Goal: Information Seeking & Learning: Learn about a topic

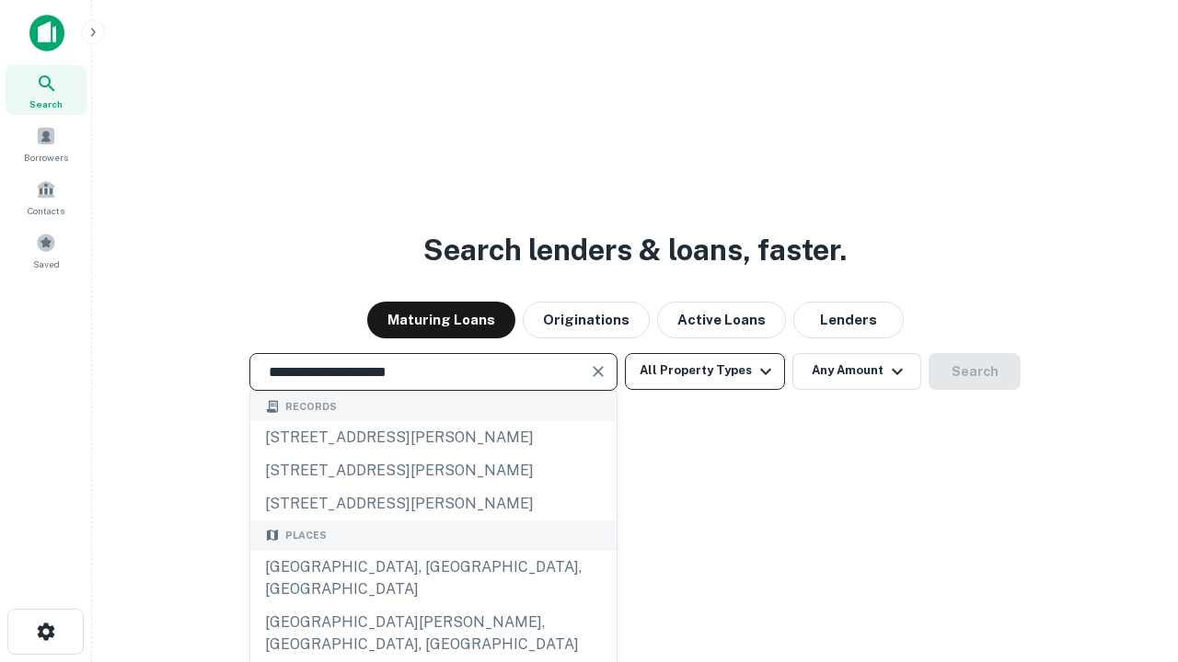
click at [432, 606] on div "[GEOGRAPHIC_DATA], [GEOGRAPHIC_DATA], [GEOGRAPHIC_DATA]" at bounding box center [433, 578] width 366 height 55
click at [705, 371] on button "All Property Types" at bounding box center [705, 371] width 160 height 37
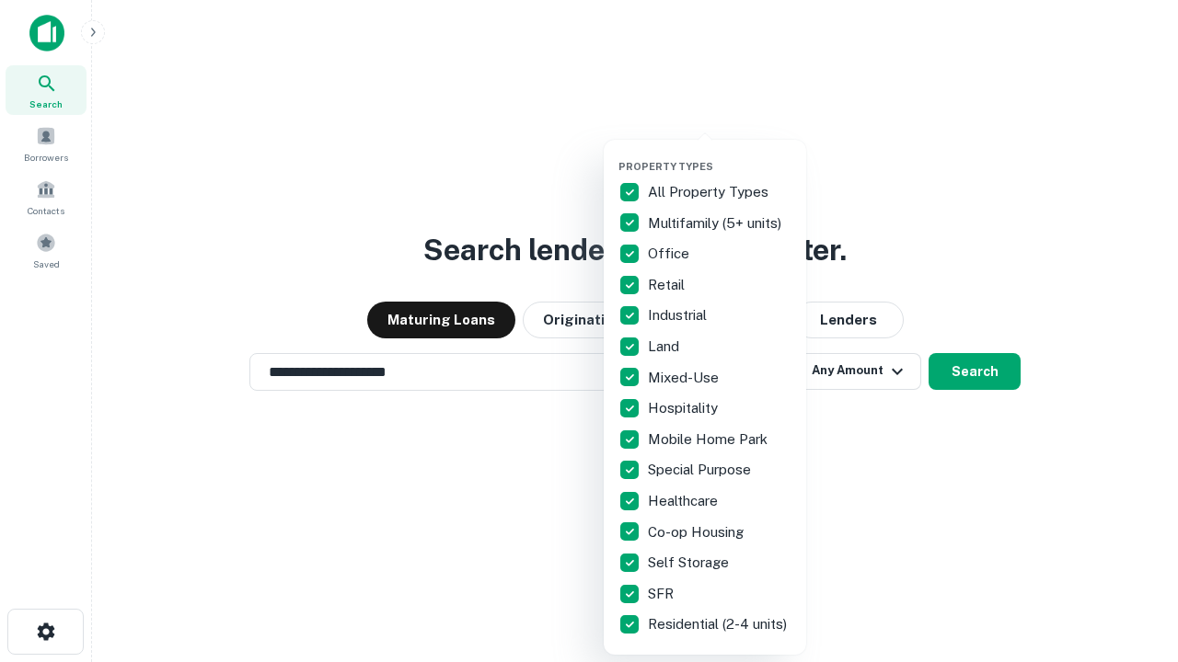
type input "**********"
click at [720, 155] on button "button" at bounding box center [719, 155] width 202 height 1
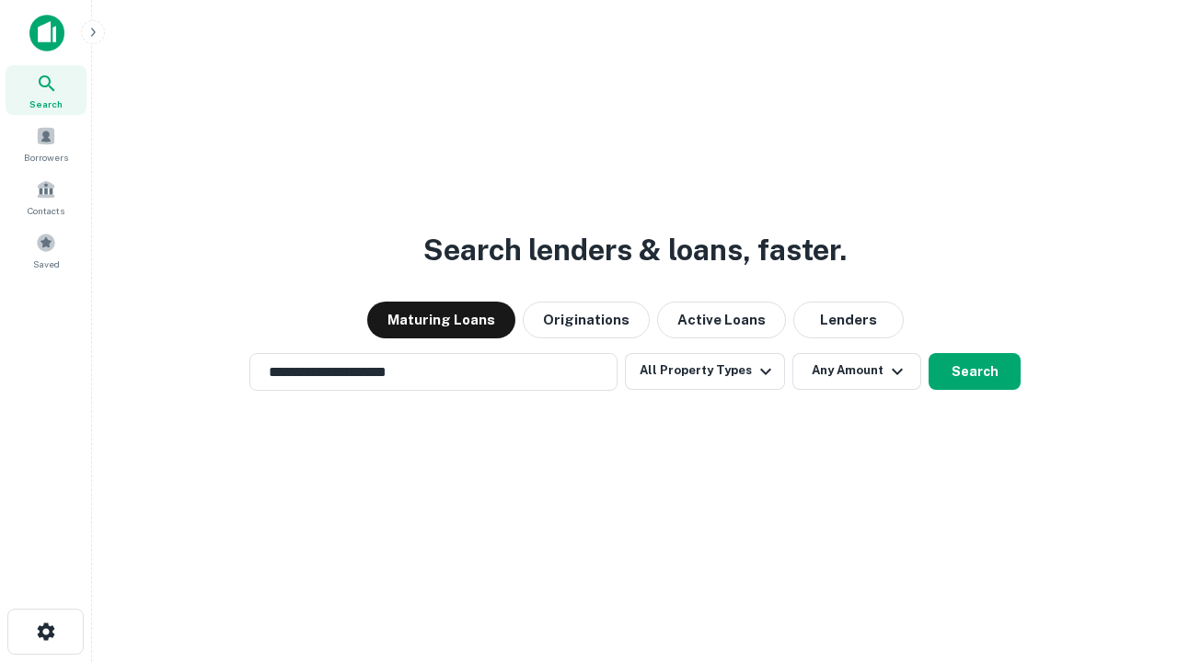
scroll to position [11, 222]
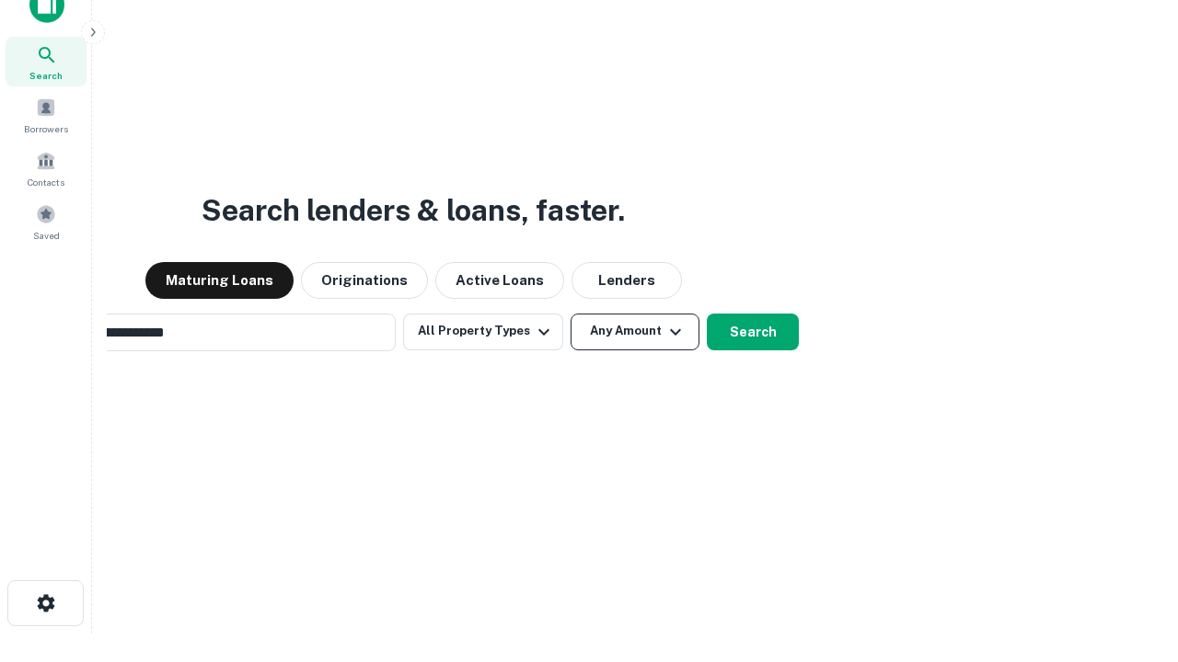
click at [570, 314] on button "Any Amount" at bounding box center [634, 332] width 129 height 37
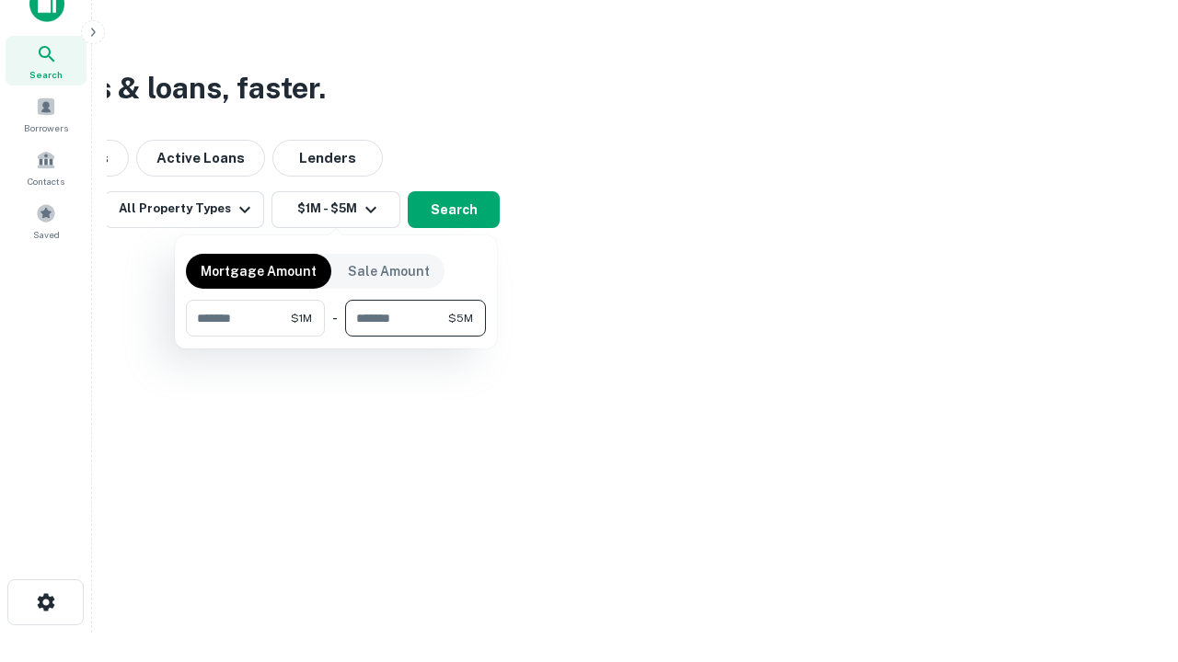
type input "*******"
click at [336, 337] on button "button" at bounding box center [336, 337] width 300 height 1
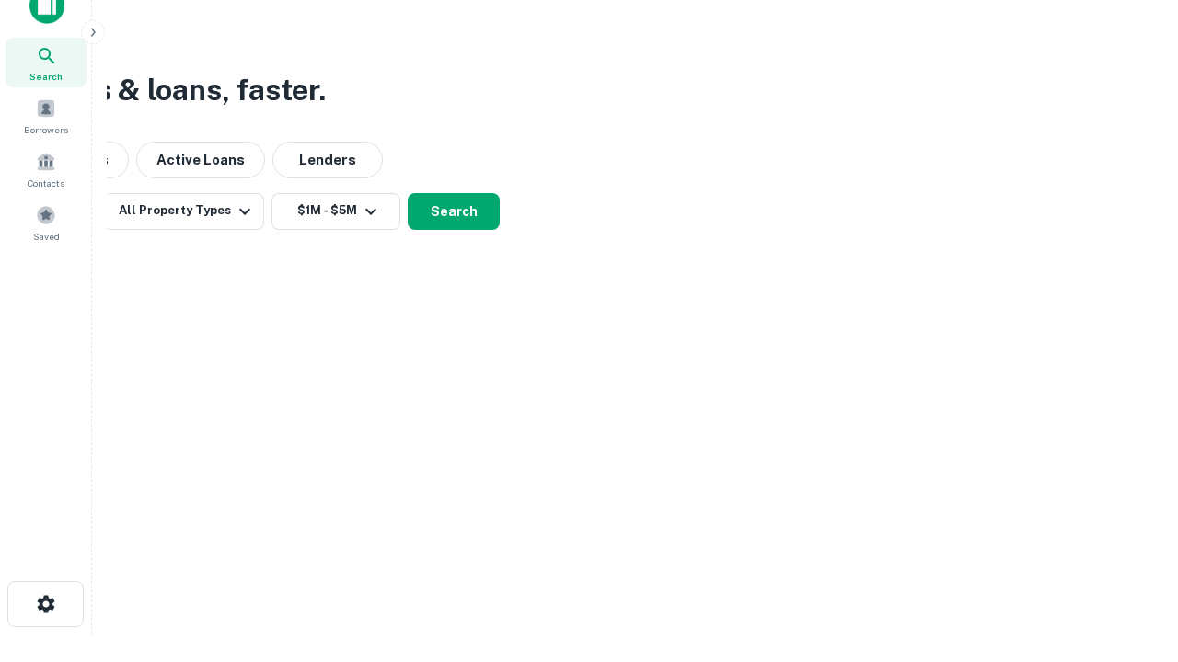
scroll to position [11, 340]
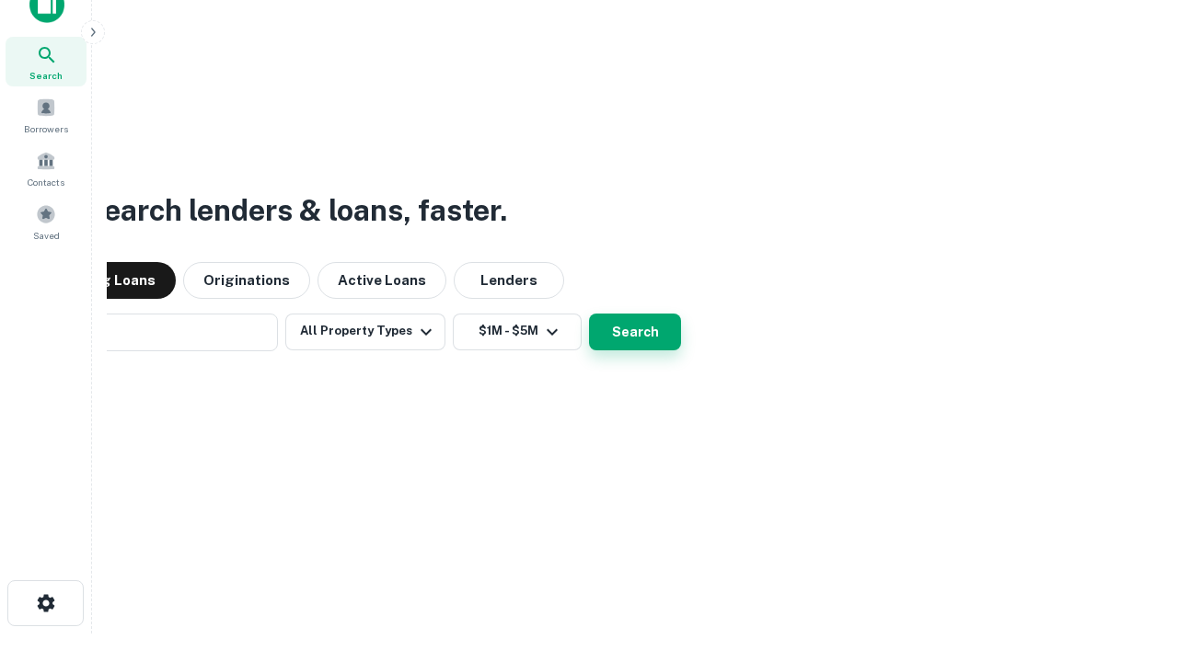
click at [589, 314] on button "Search" at bounding box center [635, 332] width 92 height 37
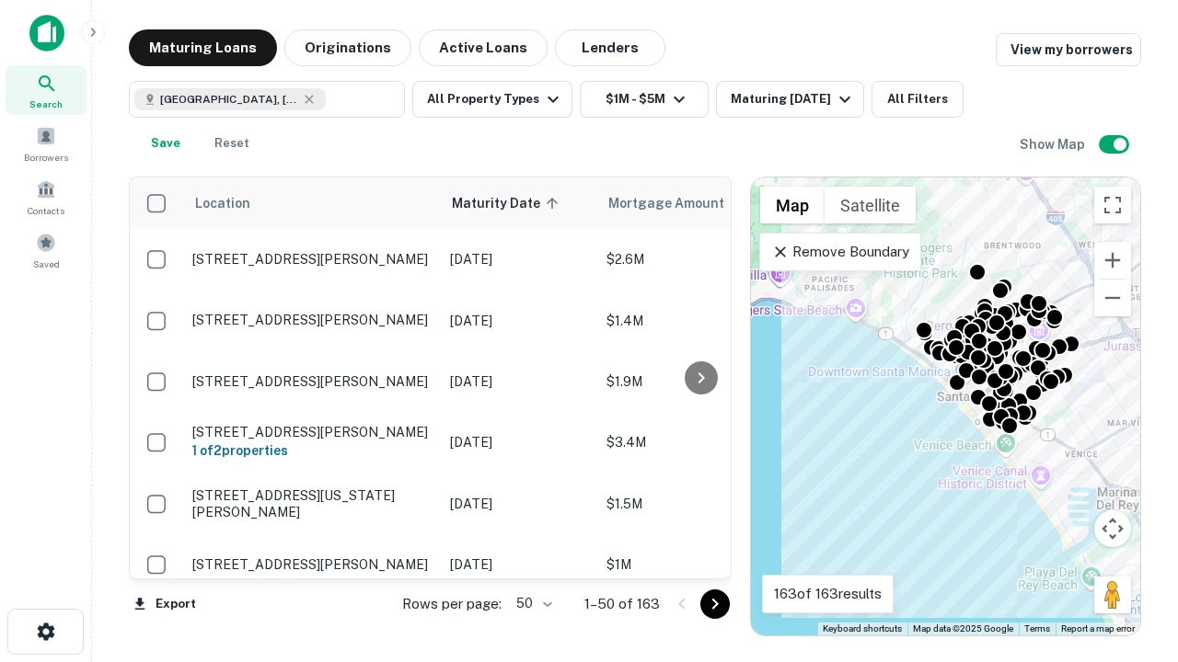
click at [531, 604] on body "Search Borrowers Contacts Saved Maturing Loans Originations Active Loans Lender…" at bounding box center [589, 331] width 1178 height 662
click at [532, 558] on li "25" at bounding box center [531, 557] width 53 height 33
